Goal: Register for event/course

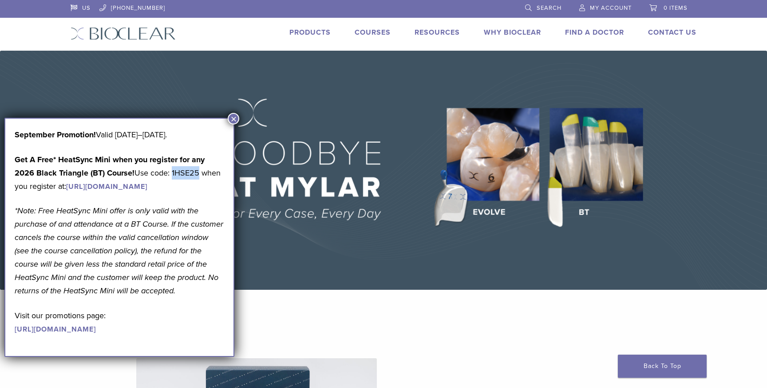
drag, startPoint x: 201, startPoint y: 171, endPoint x: 174, endPoint y: 170, distance: 27.1
click at [174, 170] on p "Get A Free* HeatSync Mini when you register for any 2026 Black Triangle (BT) Co…" at bounding box center [120, 173] width 210 height 40
copy p "1HSE25"
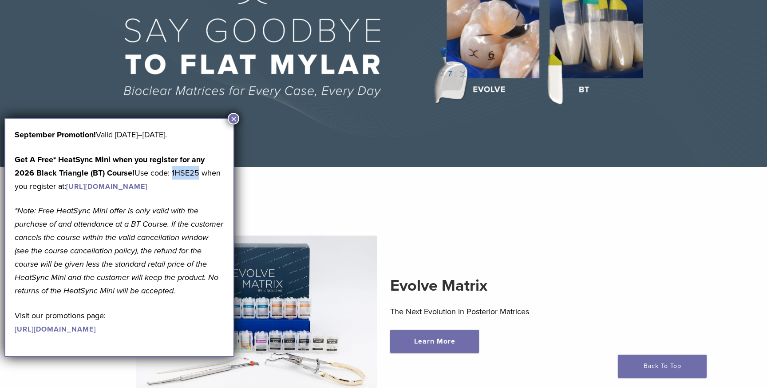
scroll to position [126, 0]
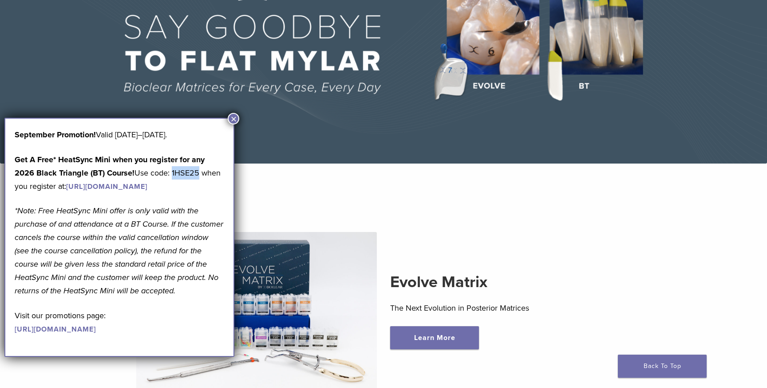
click at [147, 186] on link "https://www.bioclearmatrix.com/events/6-in-person-black-triangle-certification-…" at bounding box center [106, 186] width 81 height 9
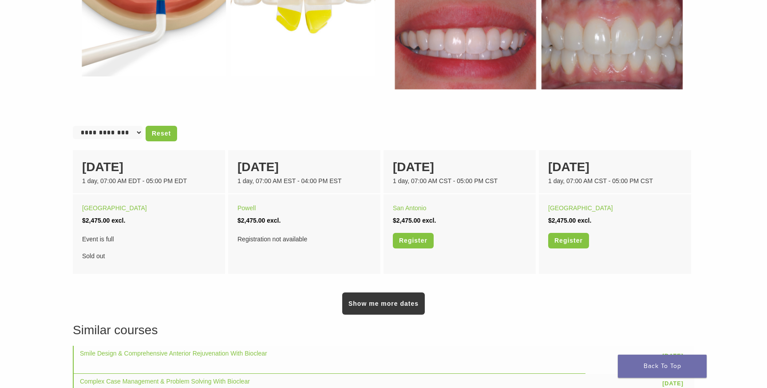
scroll to position [487, 0]
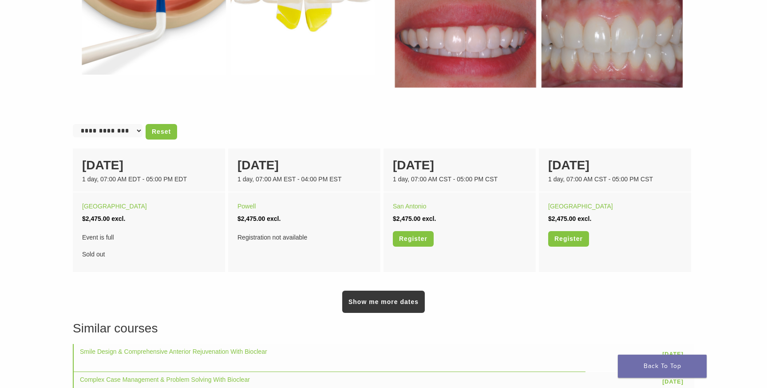
click at [137, 130] on select "**********" at bounding box center [108, 130] width 70 height 13
click at [386, 303] on link "Show me more dates" at bounding box center [383, 301] width 83 height 22
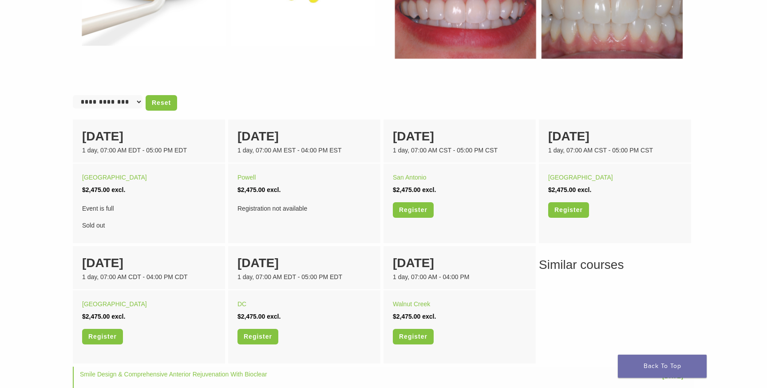
scroll to position [529, 0]
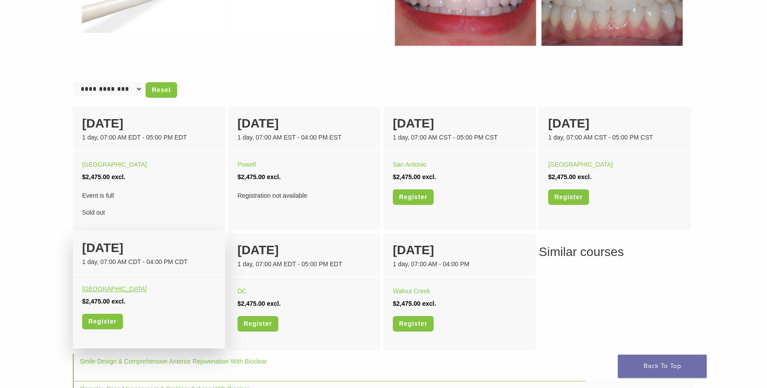
click at [92, 290] on link "[GEOGRAPHIC_DATA]" at bounding box center [114, 288] width 65 height 7
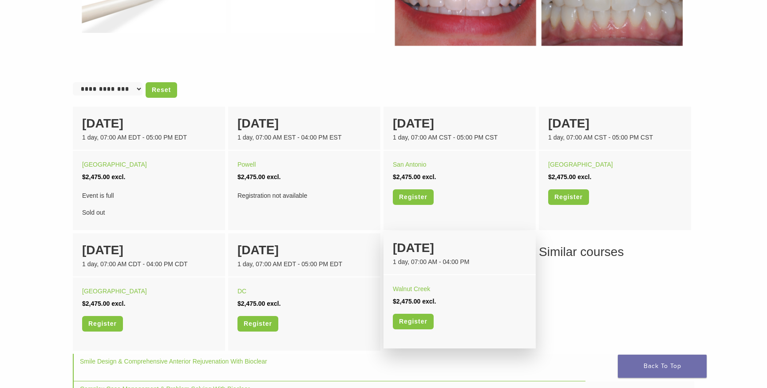
click at [475, 260] on div "1 day, 07:00 AM - 04:00 PM" at bounding box center [460, 261] width 134 height 9
click at [419, 321] on link "Register" at bounding box center [413, 321] width 41 height 16
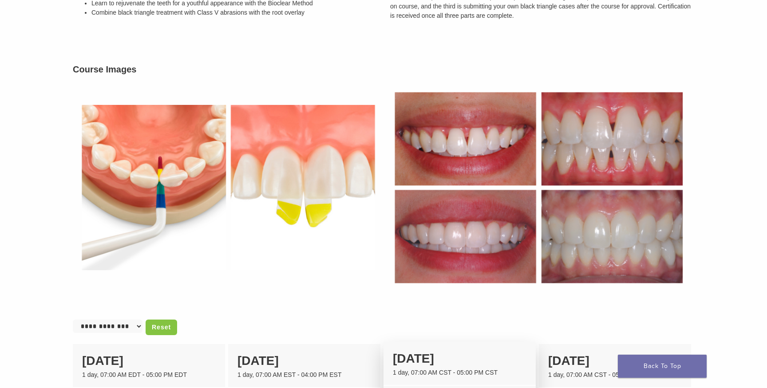
scroll to position [0, 0]
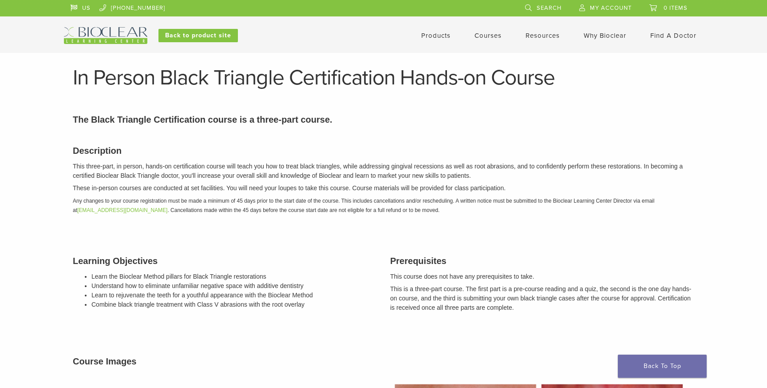
click at [610, 5] on span "My Account" at bounding box center [611, 7] width 42 height 7
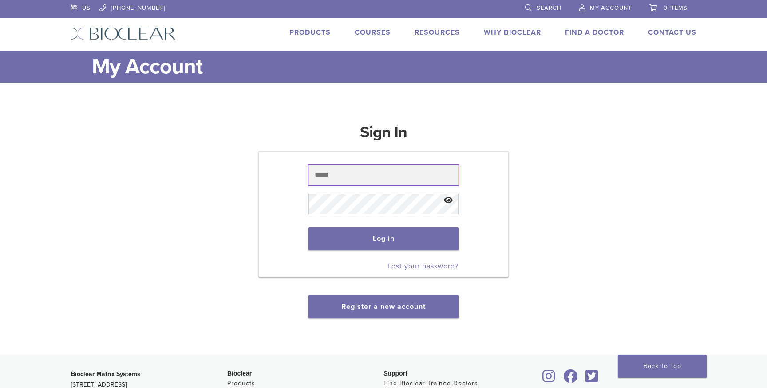
click at [372, 178] on input "text" at bounding box center [384, 175] width 150 height 20
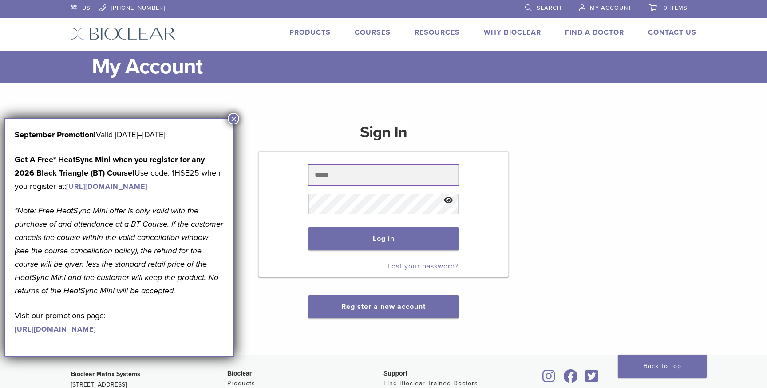
click at [386, 176] on input "text" at bounding box center [384, 175] width 150 height 20
type input "**********"
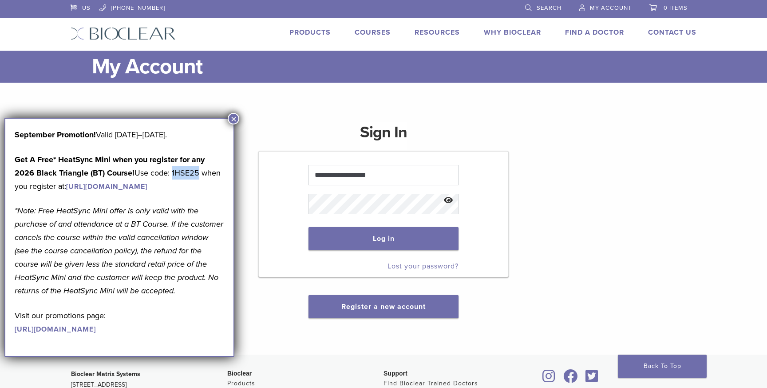
drag, startPoint x: 199, startPoint y: 170, endPoint x: 173, endPoint y: 170, distance: 26.6
click at [173, 170] on p "Get A Free* HeatSync Mini when you register for any 2026 Black Triangle (BT) Co…" at bounding box center [120, 173] width 210 height 40
copy p "1HSE25"
click at [147, 191] on link "https://www.bioclearmatrix.com/events/6-in-person-black-triangle-certification-…" at bounding box center [106, 186] width 81 height 9
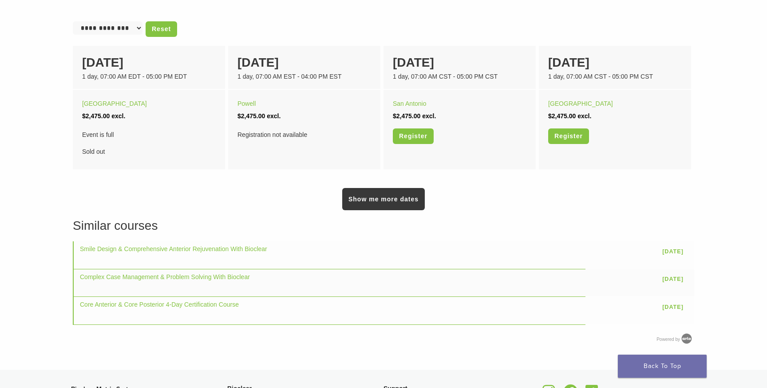
scroll to position [584, 0]
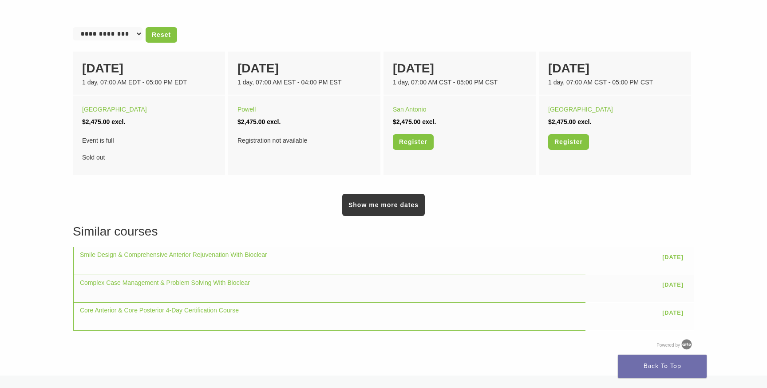
click at [125, 33] on select "**********" at bounding box center [108, 33] width 70 height 13
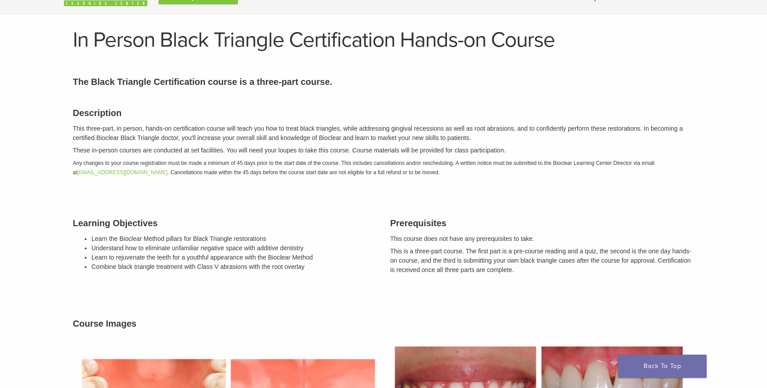
scroll to position [0, 0]
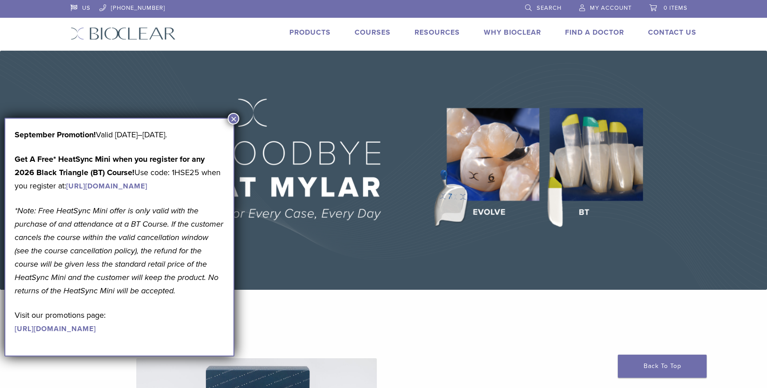
click at [363, 31] on link "Courses" at bounding box center [373, 32] width 36 height 9
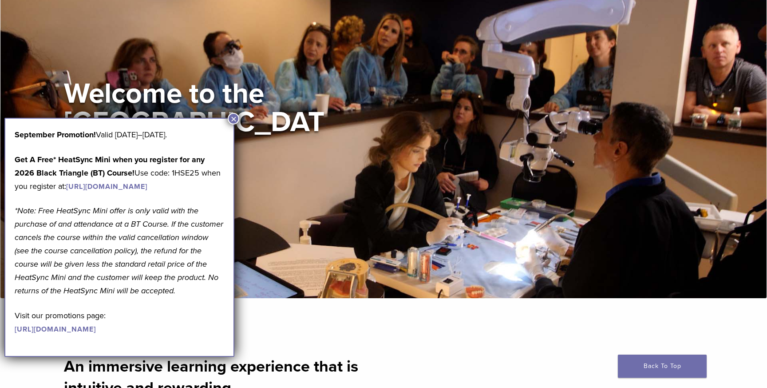
scroll to position [72, 0]
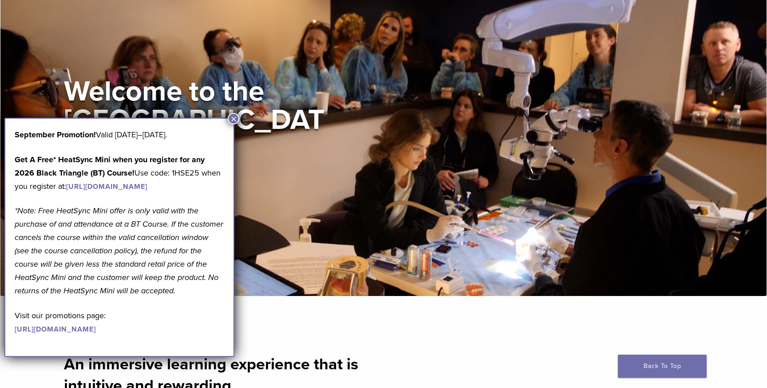
click at [233, 119] on button "×" at bounding box center [234, 119] width 12 height 12
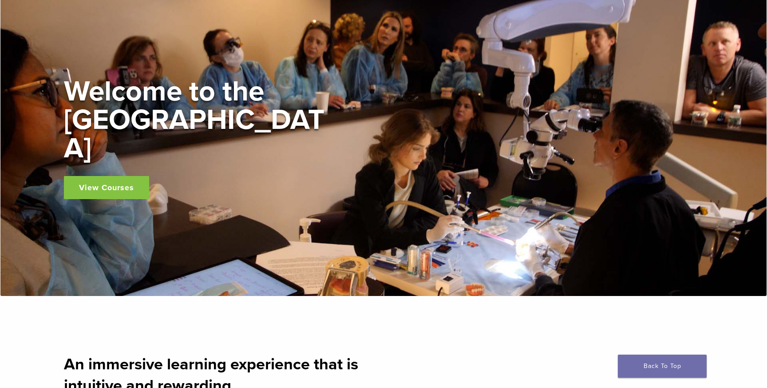
click at [128, 176] on link "View Courses" at bounding box center [106, 187] width 85 height 23
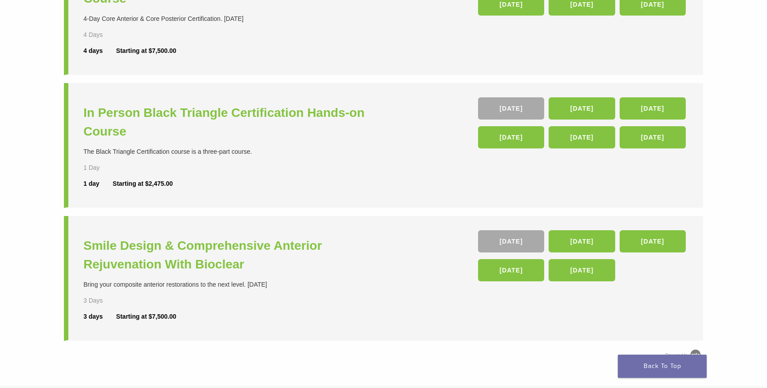
scroll to position [282, 0]
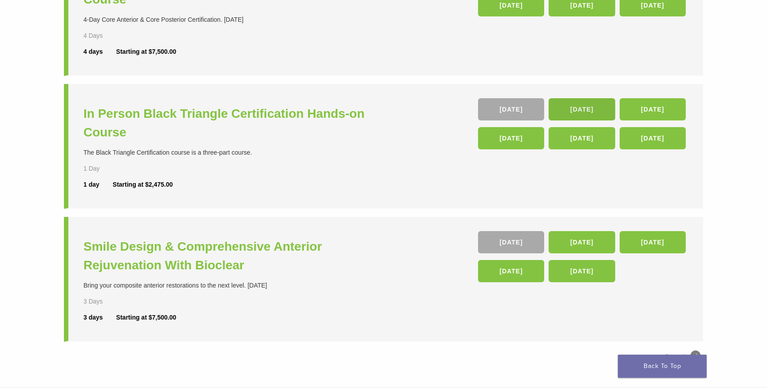
click at [583, 114] on link "14 Nov" at bounding box center [582, 109] width 66 height 22
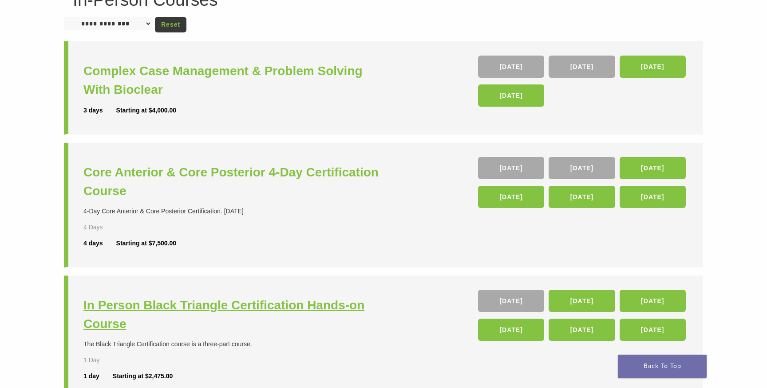
scroll to position [0, 0]
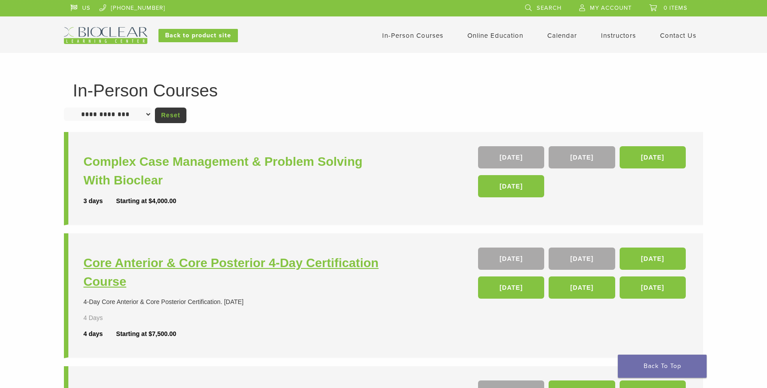
click at [270, 268] on h3 "Core Anterior & Core Posterior 4-Day Certification Course" at bounding box center [234, 272] width 302 height 37
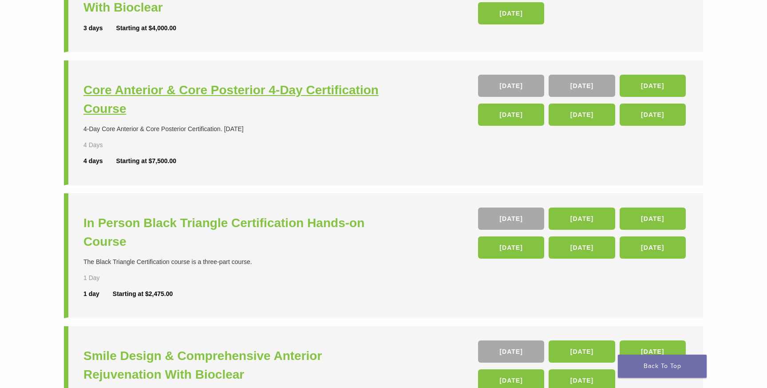
scroll to position [178, 0]
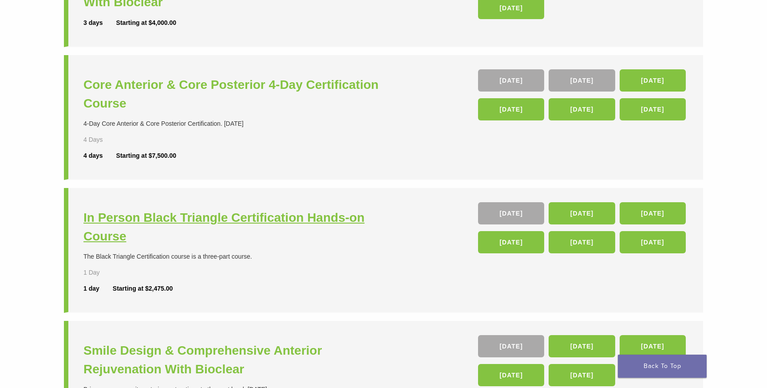
click at [257, 221] on h3 "In Person Black Triangle Certification Hands-on Course" at bounding box center [234, 226] width 302 height 37
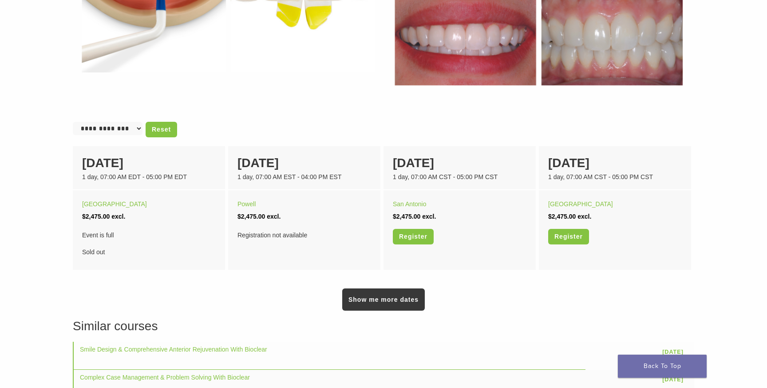
scroll to position [503, 0]
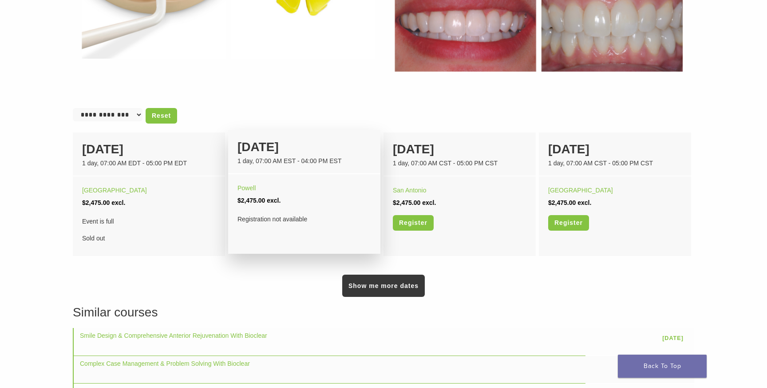
click at [275, 219] on div "Registration not available" at bounding box center [305, 219] width 134 height 12
click at [251, 187] on link "Powell" at bounding box center [247, 187] width 18 height 7
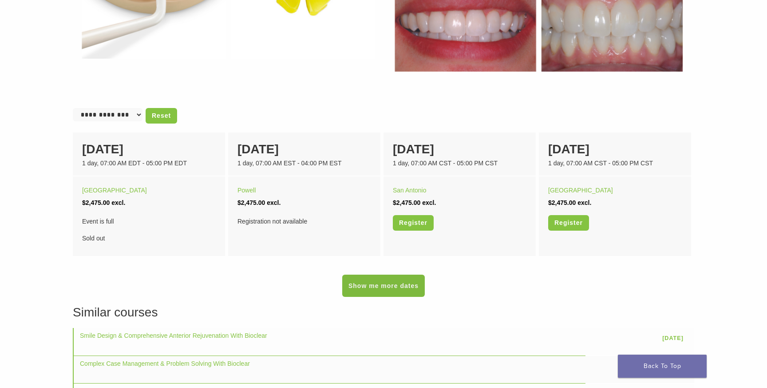
click at [387, 277] on link "Show me more dates" at bounding box center [383, 285] width 83 height 22
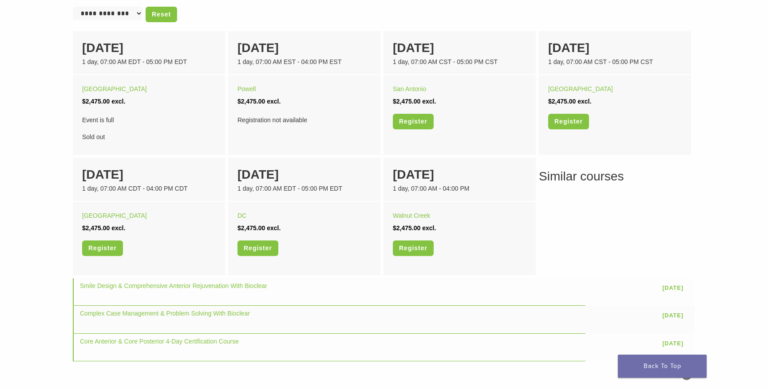
scroll to position [606, 0]
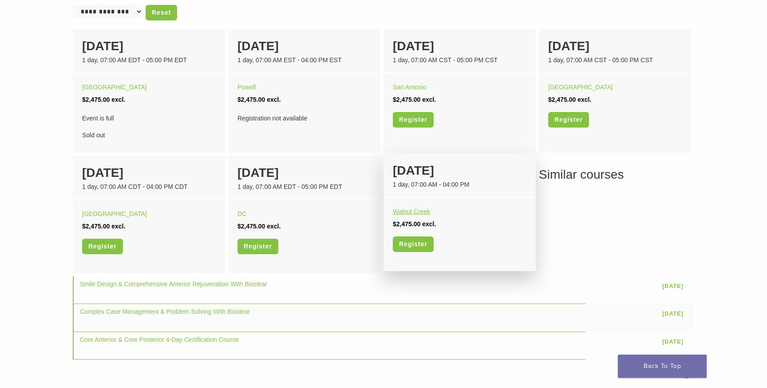
click at [421, 208] on link "Walnut Creek" at bounding box center [411, 211] width 37 height 7
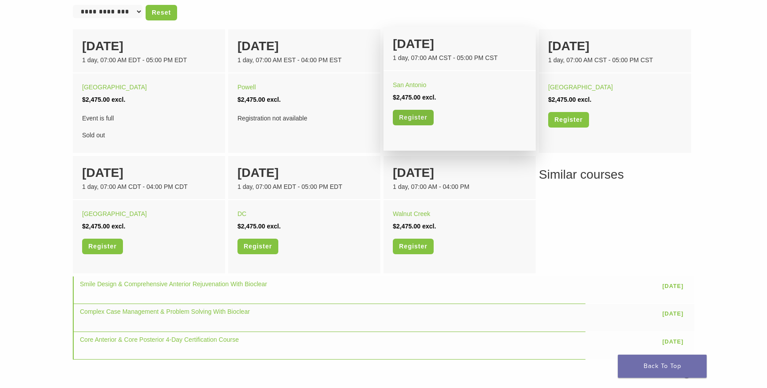
click at [412, 116] on link "Register" at bounding box center [413, 118] width 41 height 16
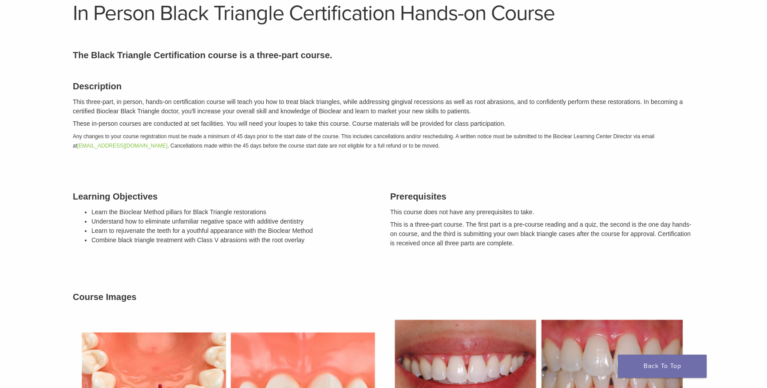
scroll to position [0, 0]
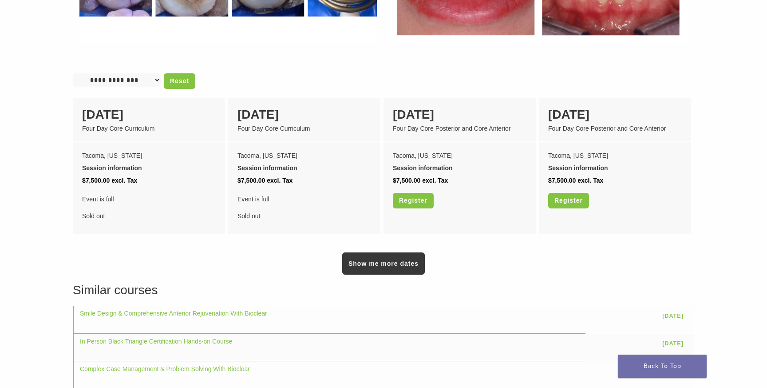
scroll to position [708, 0]
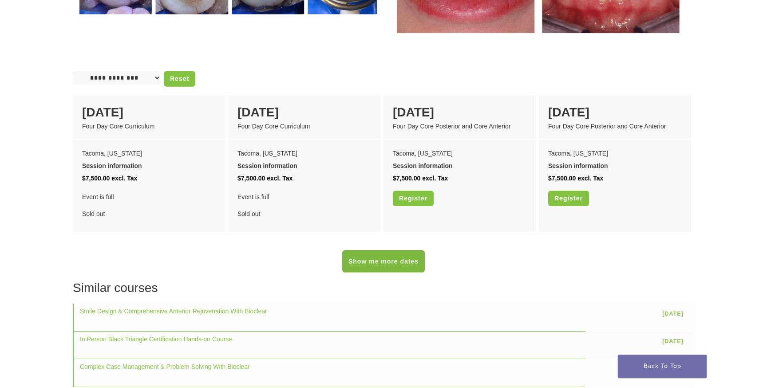
click at [396, 250] on link "Show me more dates" at bounding box center [383, 261] width 83 height 22
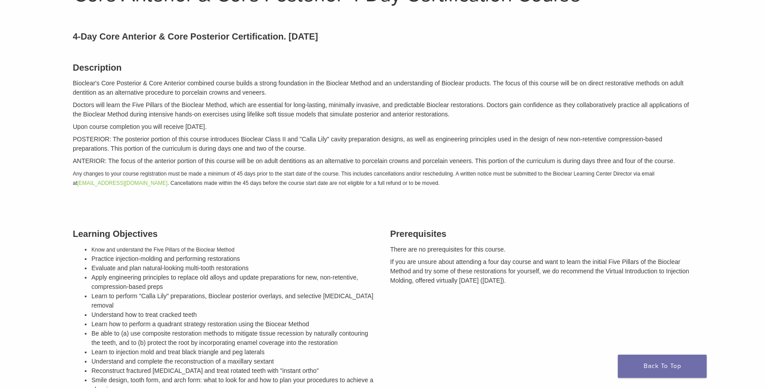
scroll to position [0, 0]
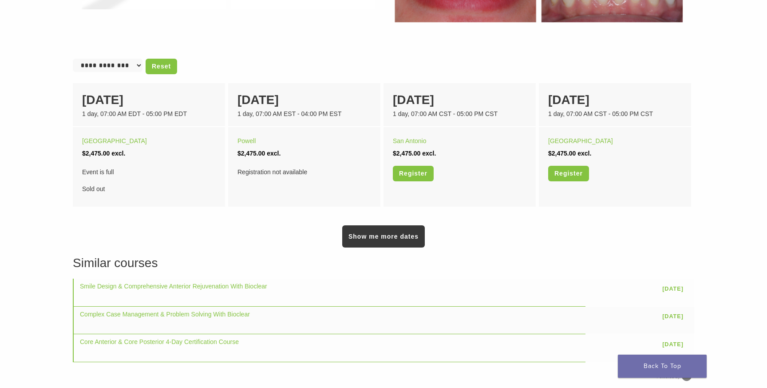
scroll to position [552, 0]
